Goal: Task Accomplishment & Management: Manage account settings

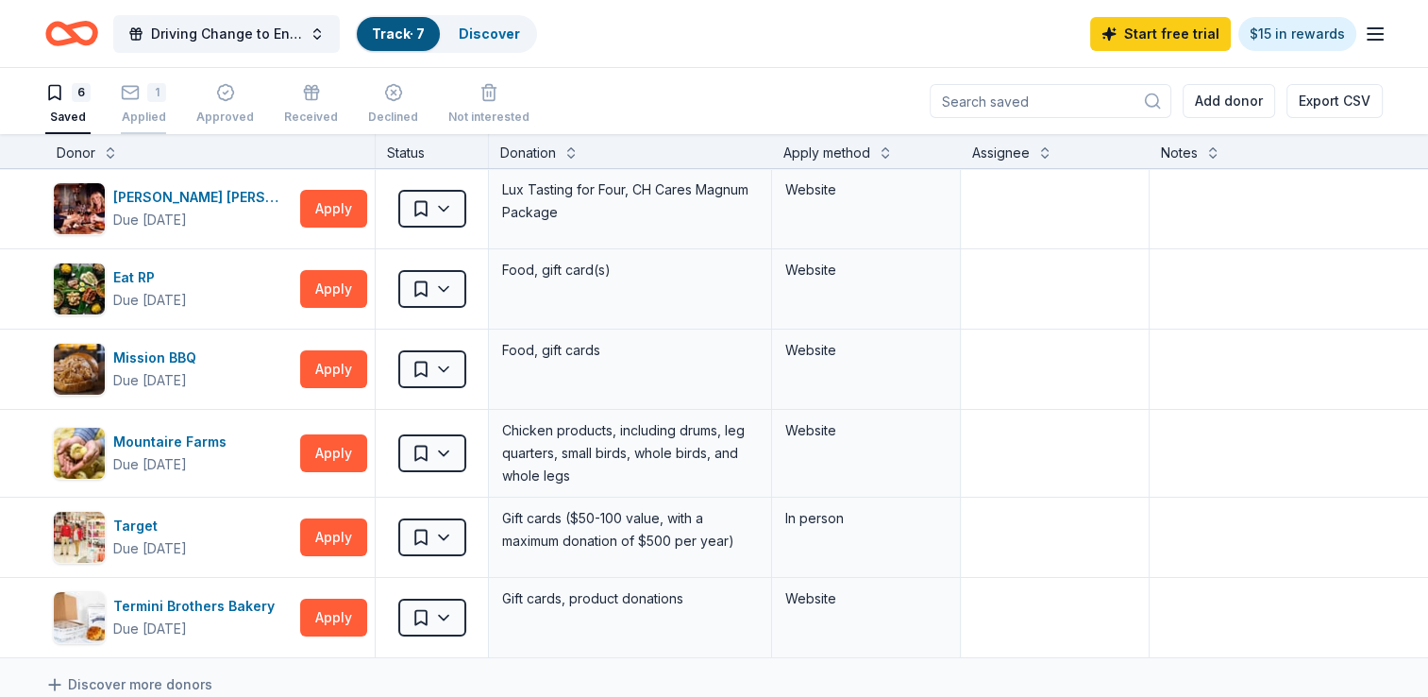
click at [132, 93] on icon "button" at bounding box center [130, 92] width 19 height 19
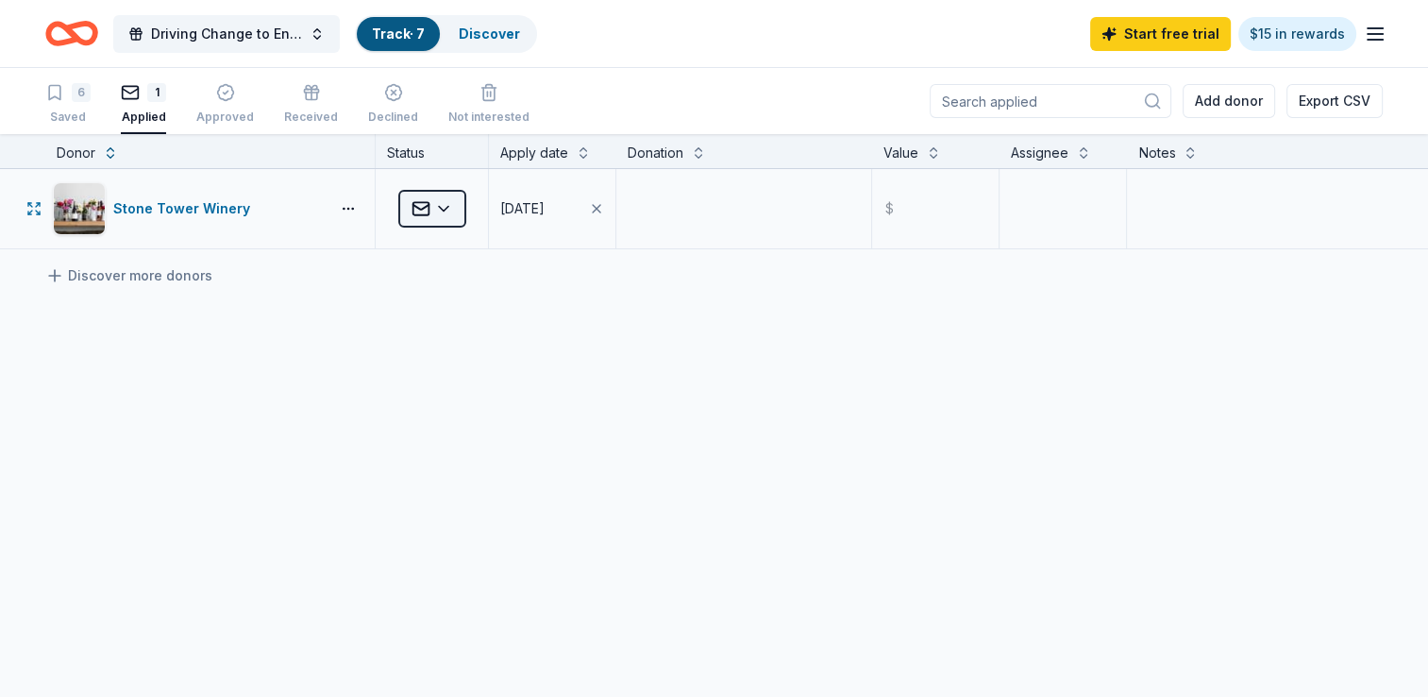
click at [420, 212] on html "Driving Change to End Domestic Violence Track · 7 Discover Start free trial $15…" at bounding box center [714, 348] width 1428 height 697
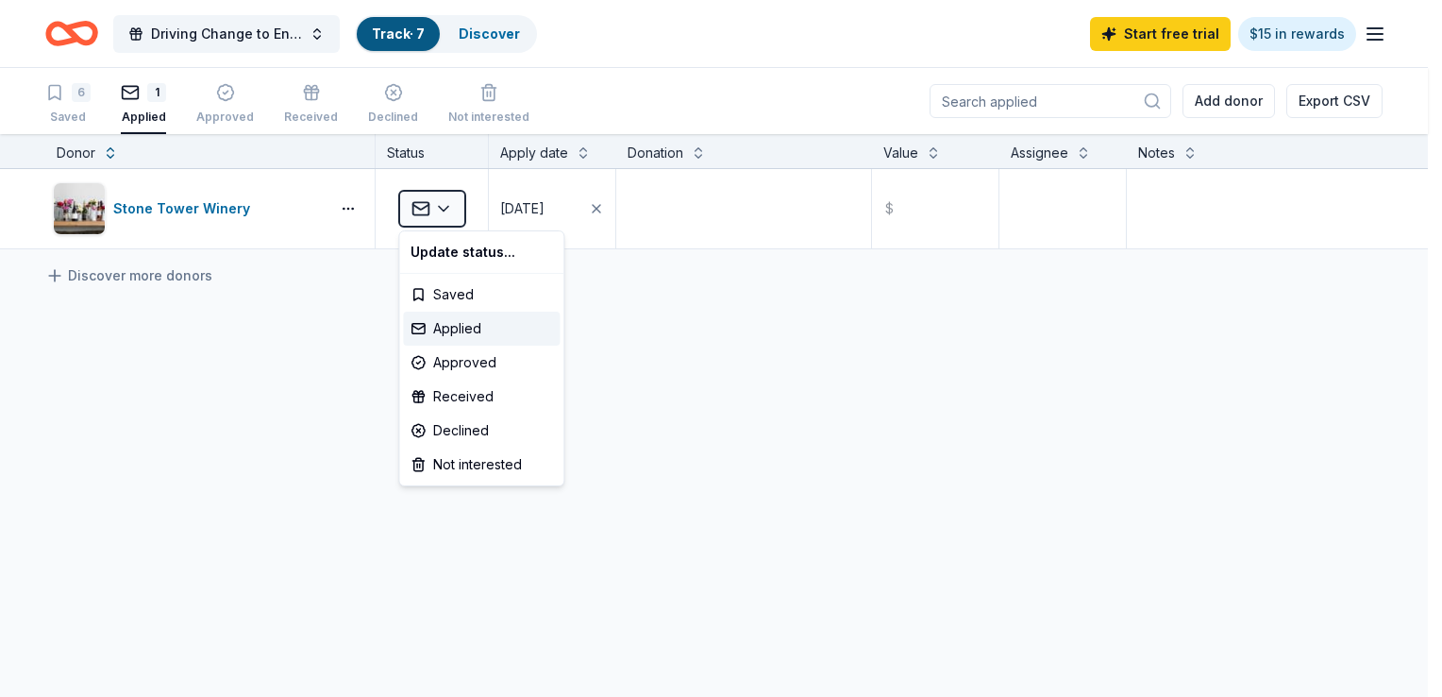
drag, startPoint x: 359, startPoint y: 387, endPoint x: 142, endPoint y: 255, distance: 254.1
click at [356, 383] on html "Driving Change to End Domestic Violence Track · 7 Discover Start free trial $15…" at bounding box center [721, 348] width 1442 height 697
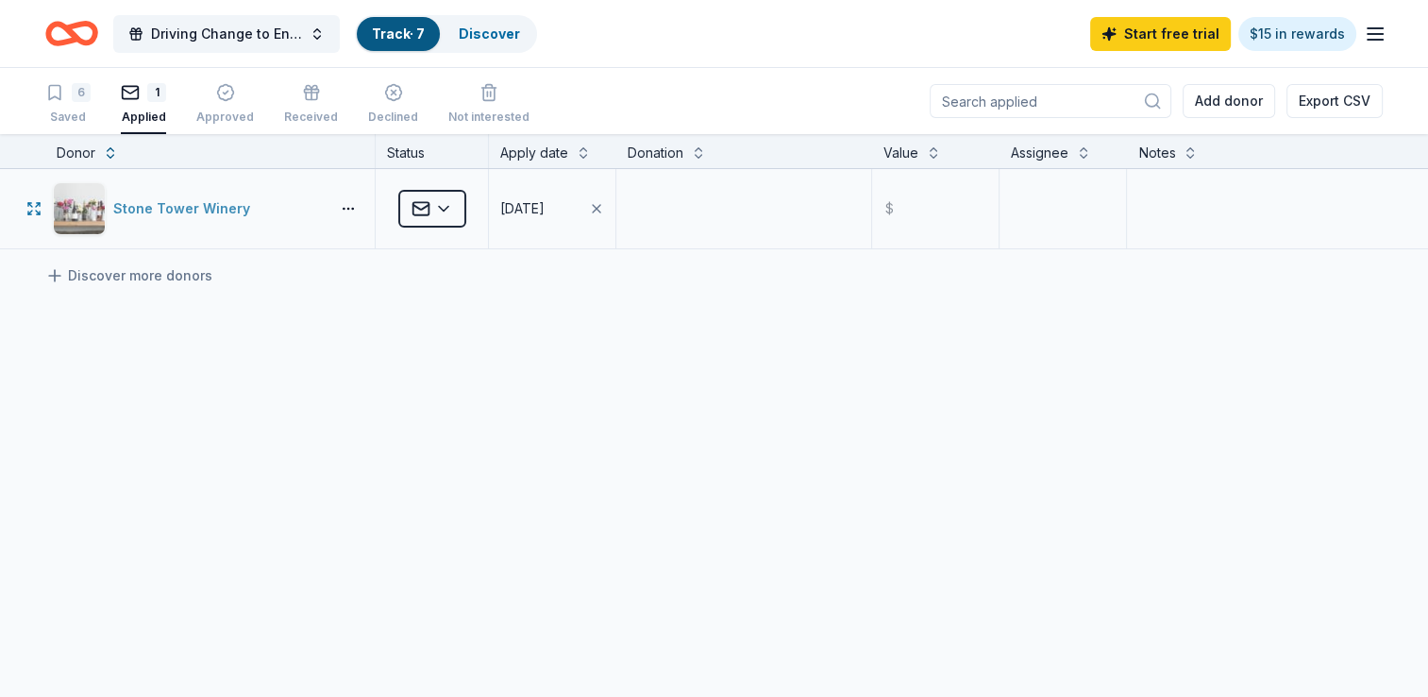
click at [139, 202] on div "Stone Tower Winery" at bounding box center [185, 208] width 144 height 23
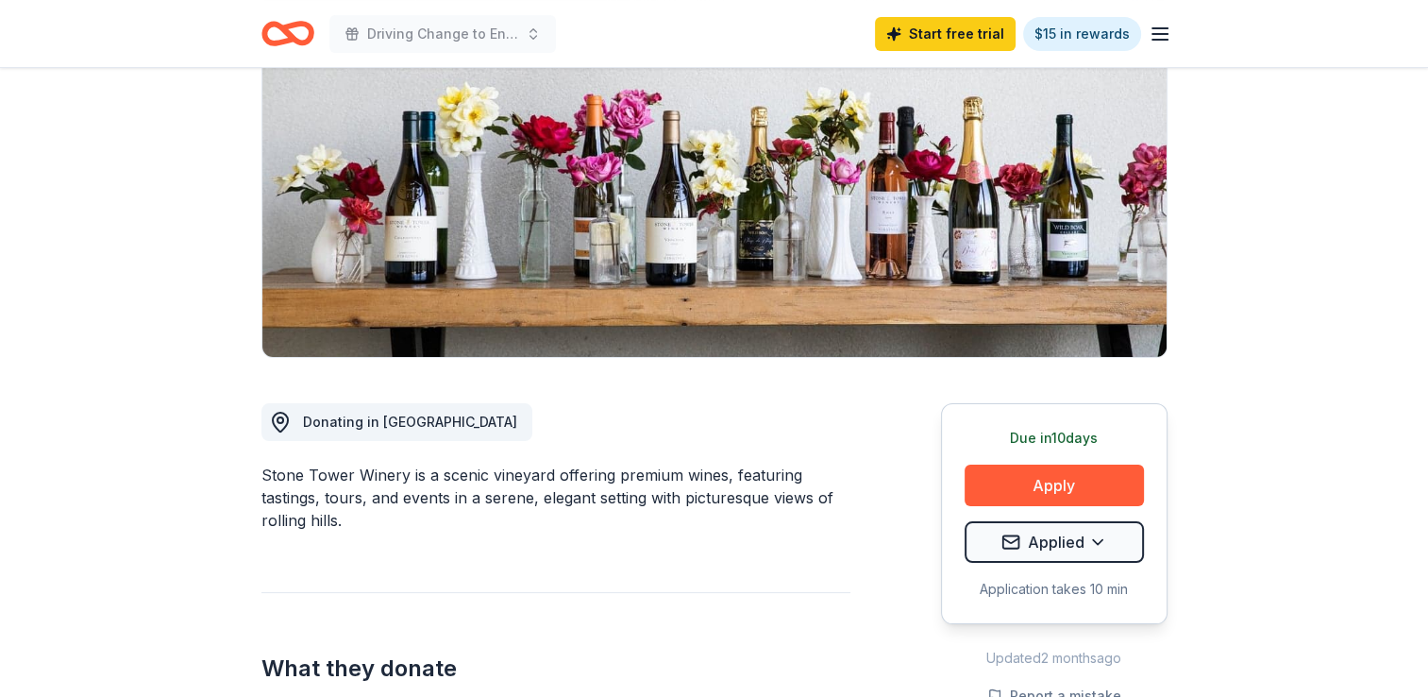
scroll to position [189, 0]
